Goal: Contribute content: Add original content to the website for others to see

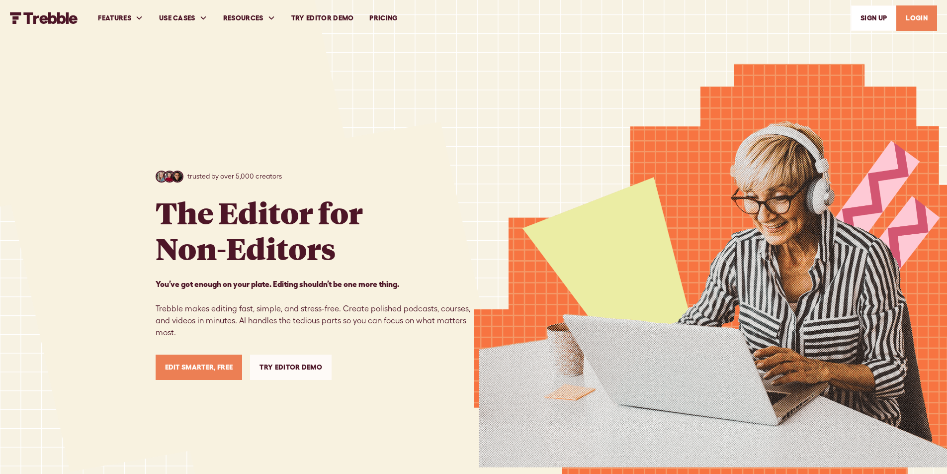
click at [924, 15] on link "LOGIN" at bounding box center [917, 17] width 41 height 25
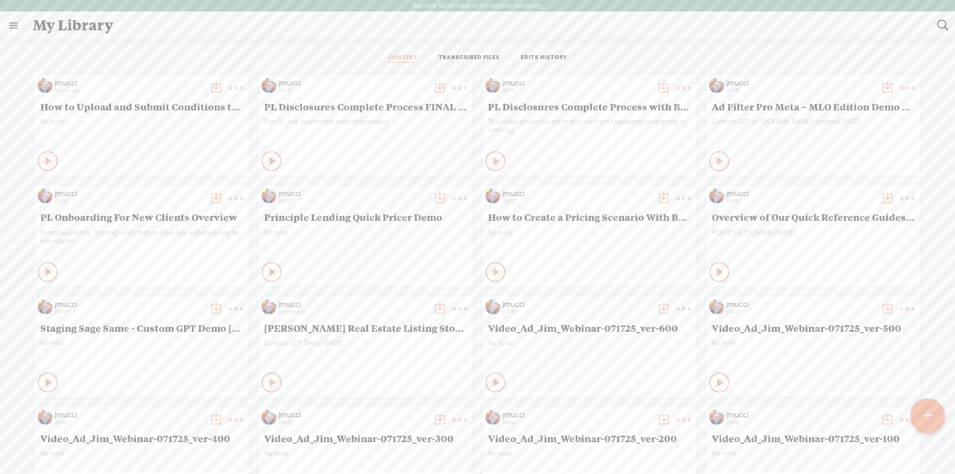
click at [929, 406] on t at bounding box center [927, 415] width 9 height 22
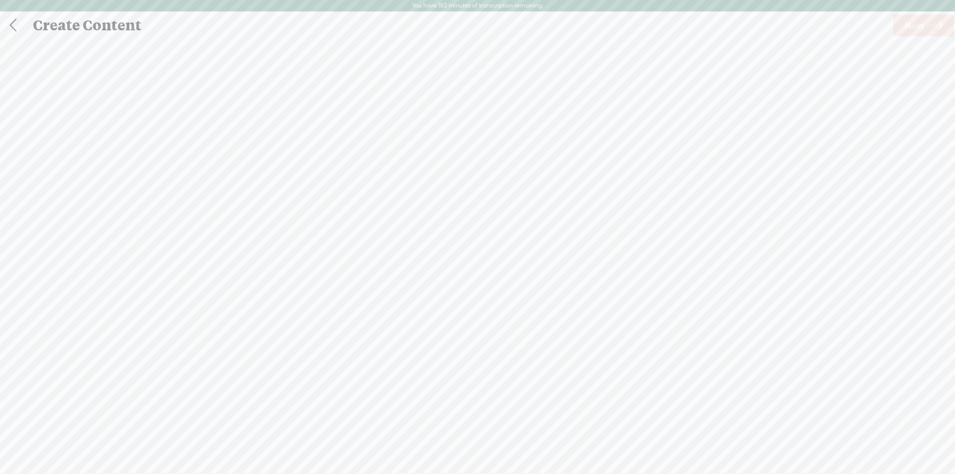
scroll to position [0, 0]
click at [475, 268] on div at bounding box center [477, 265] width 20 height 20
click at [914, 28] on span "Next" at bounding box center [914, 24] width 19 height 25
click at [547, 257] on span "Transcribe and edit" at bounding box center [553, 259] width 98 height 11
click at [477, 302] on span "Transcribe" at bounding box center [484, 300] width 65 height 11
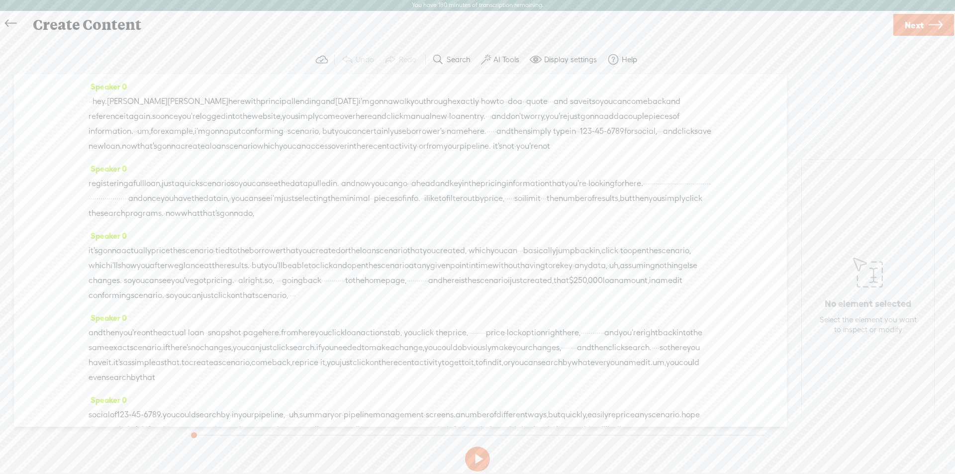
click at [504, 58] on label "AI Tools" at bounding box center [506, 60] width 26 height 10
click at [495, 256] on span at bounding box center [494, 254] width 18 height 7
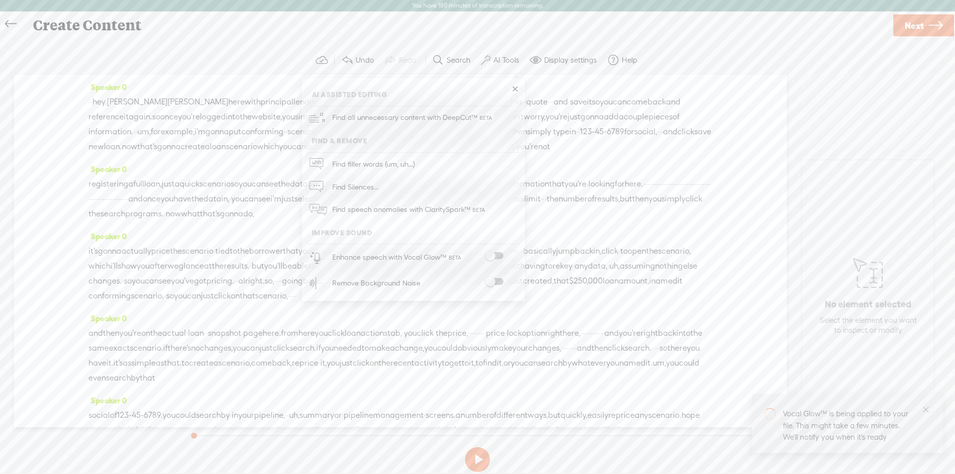
drag, startPoint x: 449, startPoint y: 86, endPoint x: 491, endPoint y: 84, distance: 42.3
click at [518, 86] on div "AI Assisted Editing Find all unnecessary content with DeepCut™ Find & Remove Fi…" at bounding box center [413, 189] width 223 height 223
click at [499, 282] on span at bounding box center [494, 281] width 18 height 7
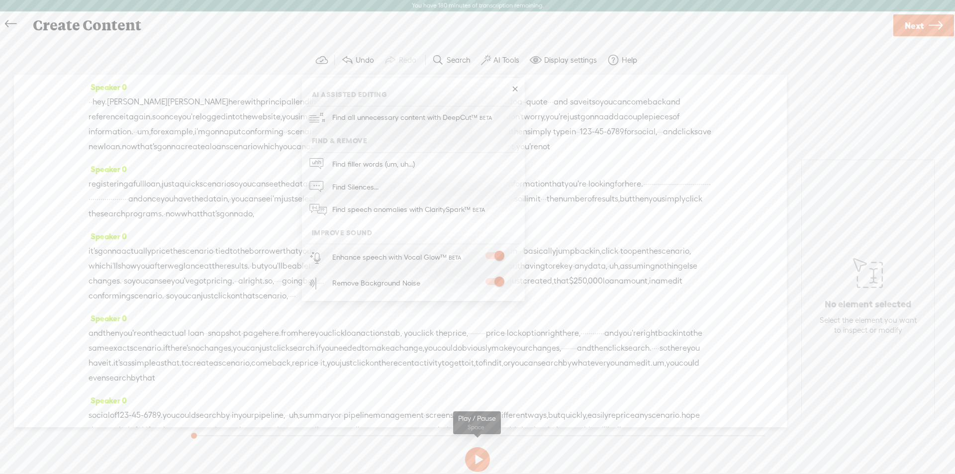
click at [479, 459] on button at bounding box center [477, 459] width 25 height 25
click at [481, 460] on button at bounding box center [477, 459] width 25 height 25
click at [929, 28] on icon at bounding box center [935, 25] width 14 height 25
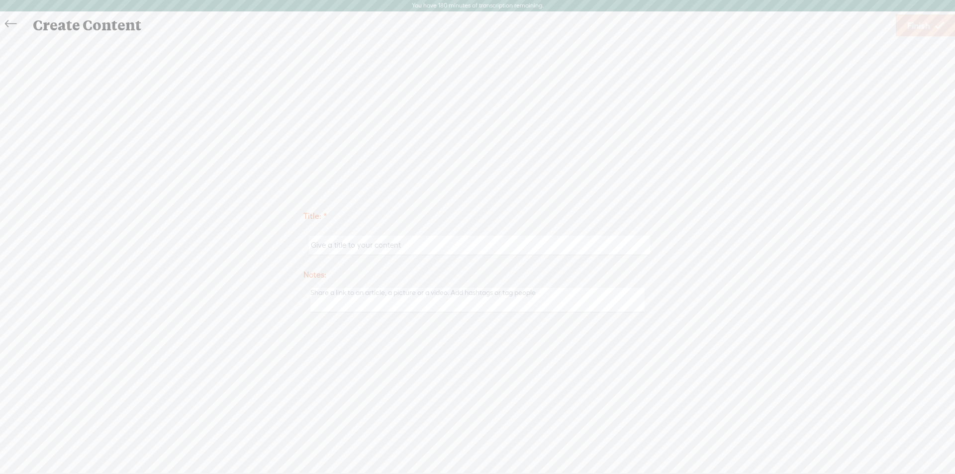
click at [357, 245] on input "text" at bounding box center [479, 245] width 341 height 19
click at [355, 247] on input "text" at bounding box center [479, 245] width 341 height 19
click at [350, 244] on input "text" at bounding box center [479, 245] width 341 height 19
paste input "How to Price and Save Scenario PL v2"
type input "How to Price and Save Scenario PL v2"
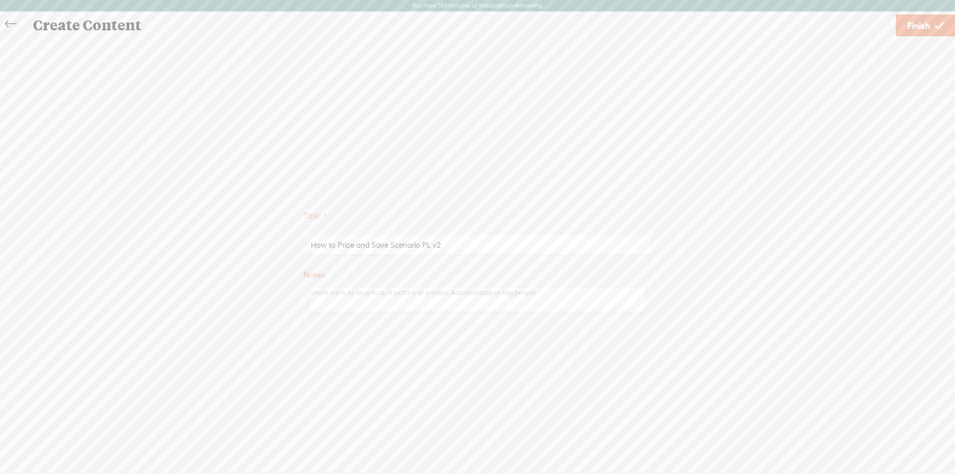
click at [919, 19] on span "Finish" at bounding box center [918, 25] width 23 height 25
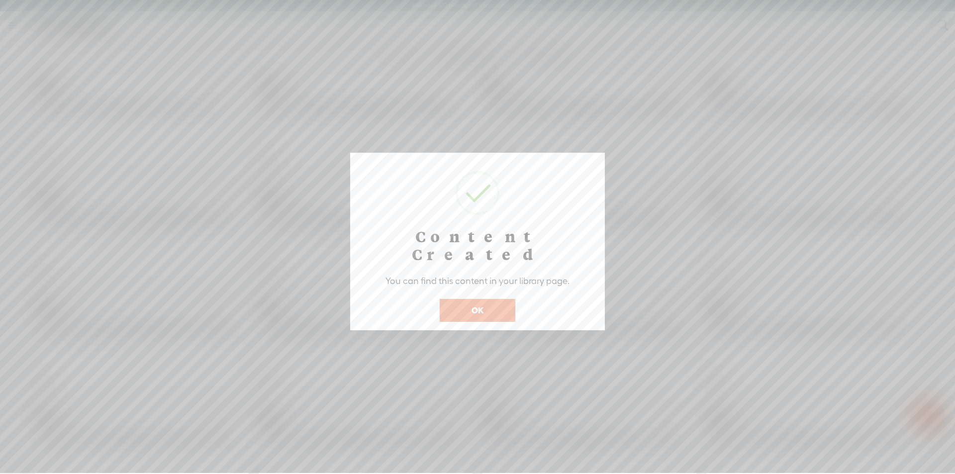
click at [487, 299] on button "OK" at bounding box center [478, 310] width 76 height 23
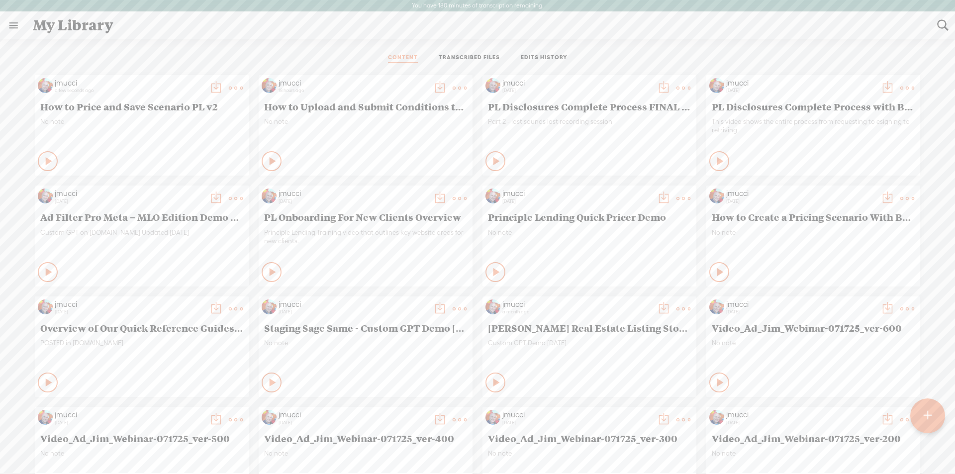
click at [209, 89] on t at bounding box center [216, 88] width 14 height 14
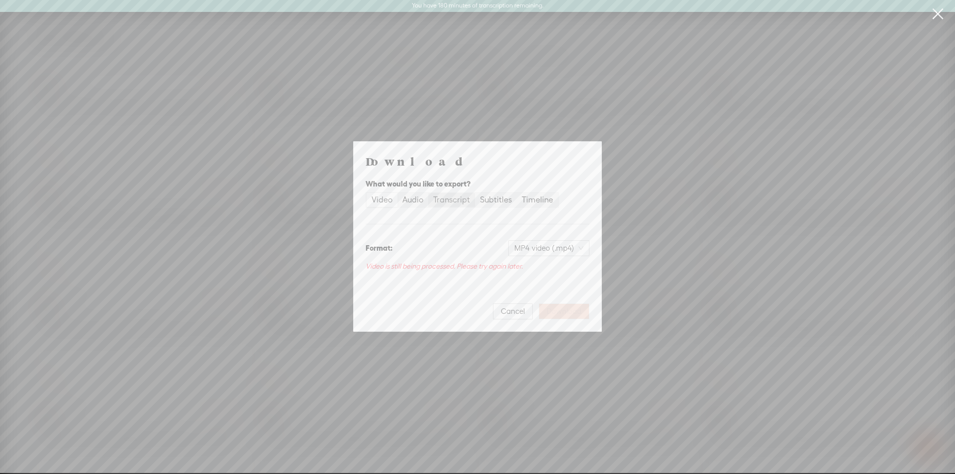
click at [445, 201] on div "Transcript" at bounding box center [451, 200] width 37 height 14
click at [428, 193] on input "Transcript" at bounding box center [428, 193] width 0 height 0
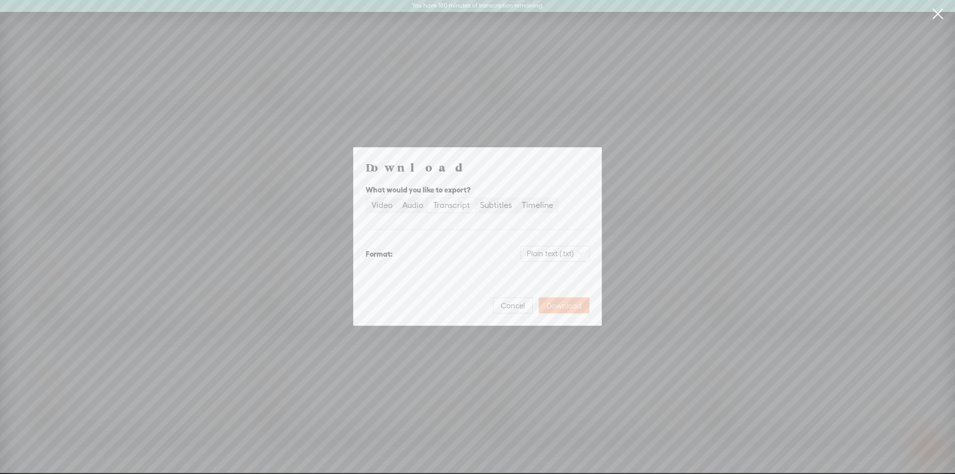
click at [564, 310] on span "Download" at bounding box center [563, 306] width 35 height 10
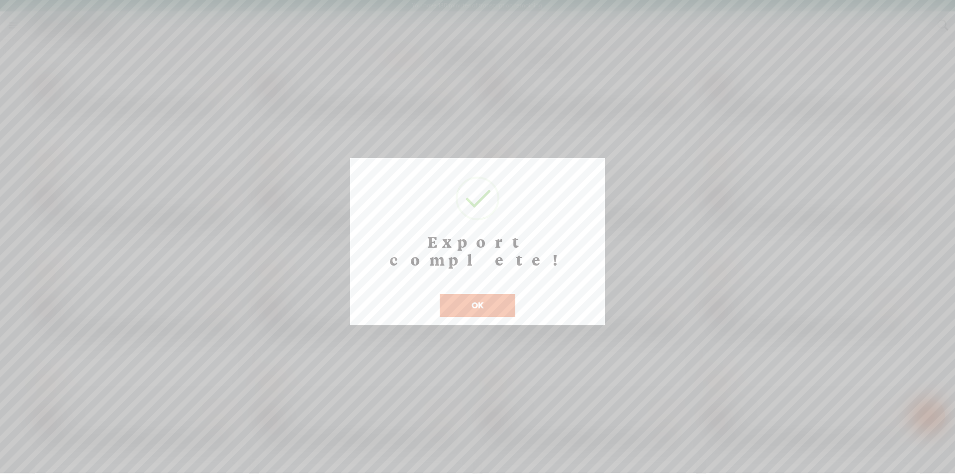
click at [483, 294] on button "OK" at bounding box center [478, 305] width 76 height 23
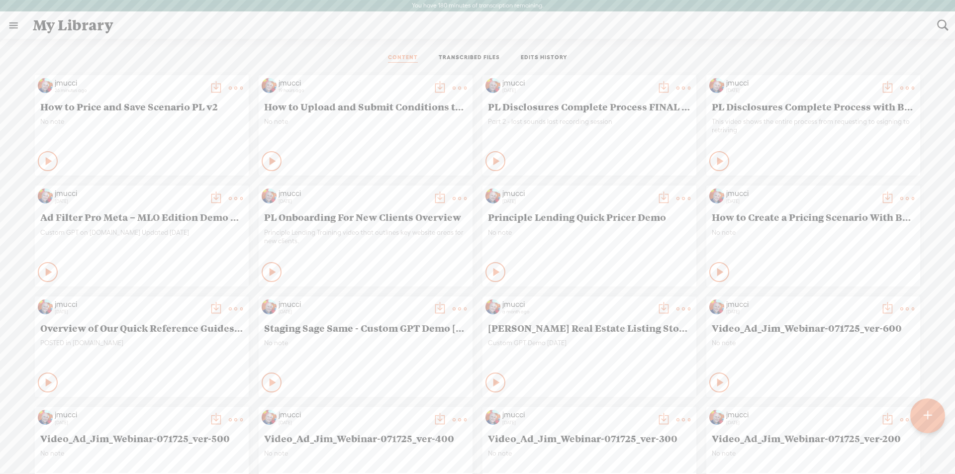
click at [209, 90] on t at bounding box center [216, 88] width 14 height 14
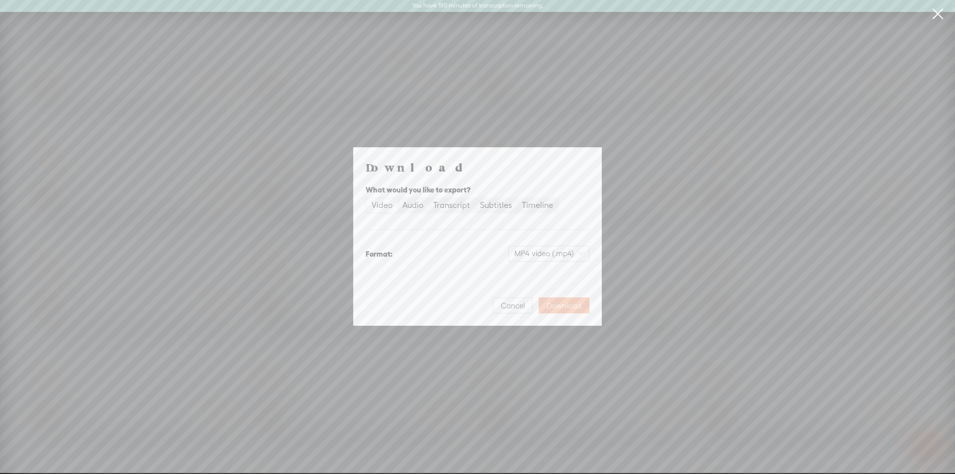
click at [557, 306] on span "Download" at bounding box center [563, 306] width 35 height 10
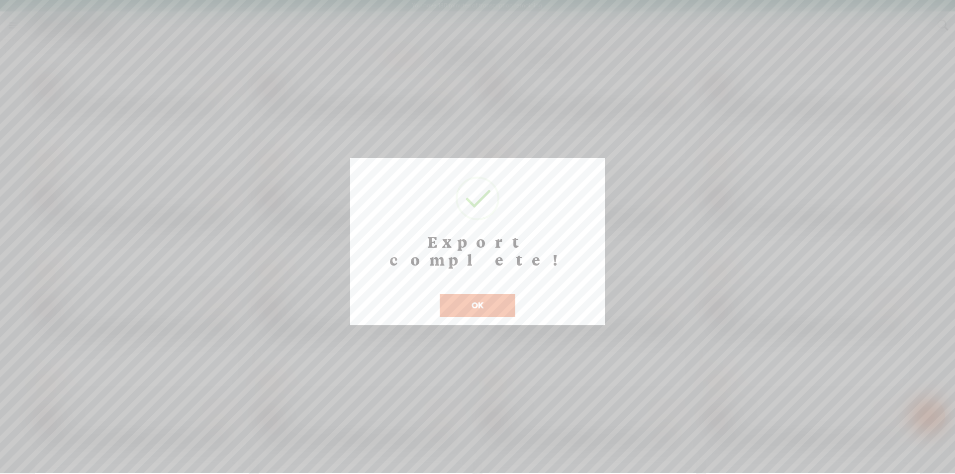
click at [500, 294] on button "OK" at bounding box center [478, 305] width 76 height 23
